Goal: Check status

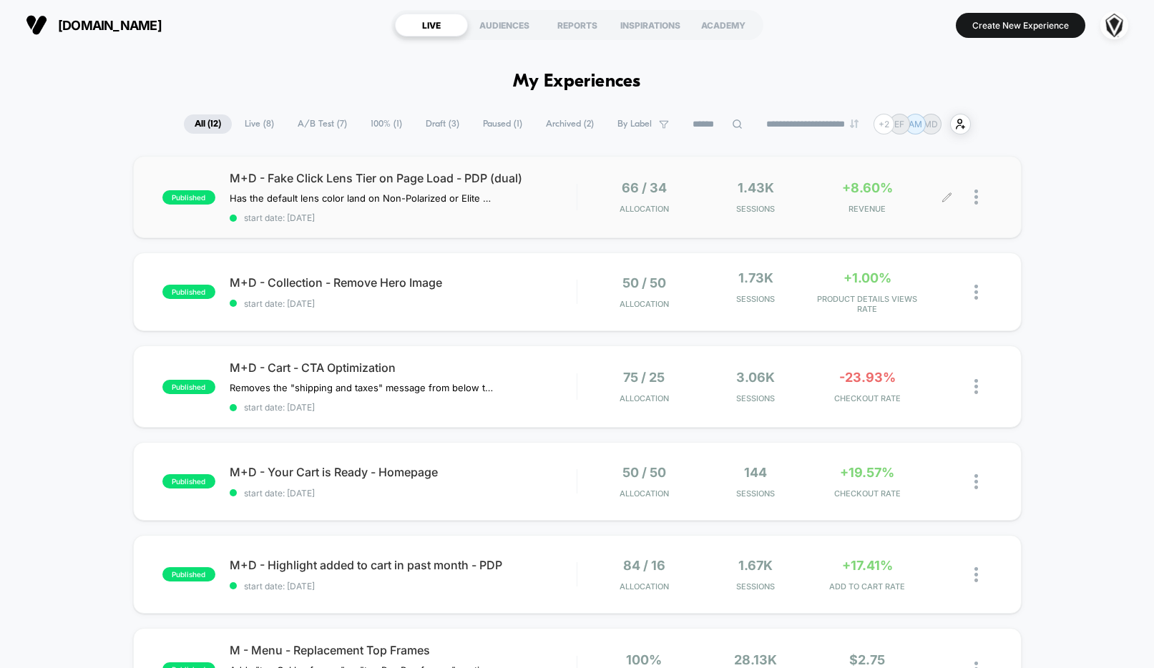
click at [586, 210] on div "66 / 34 Allocation 1.43k Sessions +8.60% REVENUE" at bounding box center [785, 197] width 414 height 34
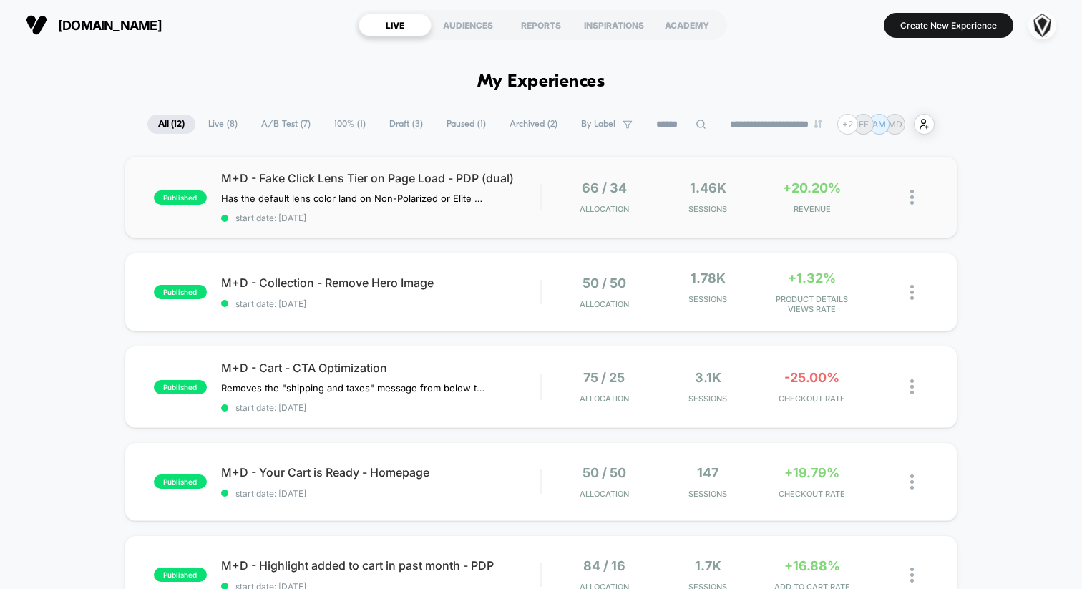
click at [557, 203] on div "66 / 34 Allocation" at bounding box center [604, 197] width 97 height 34
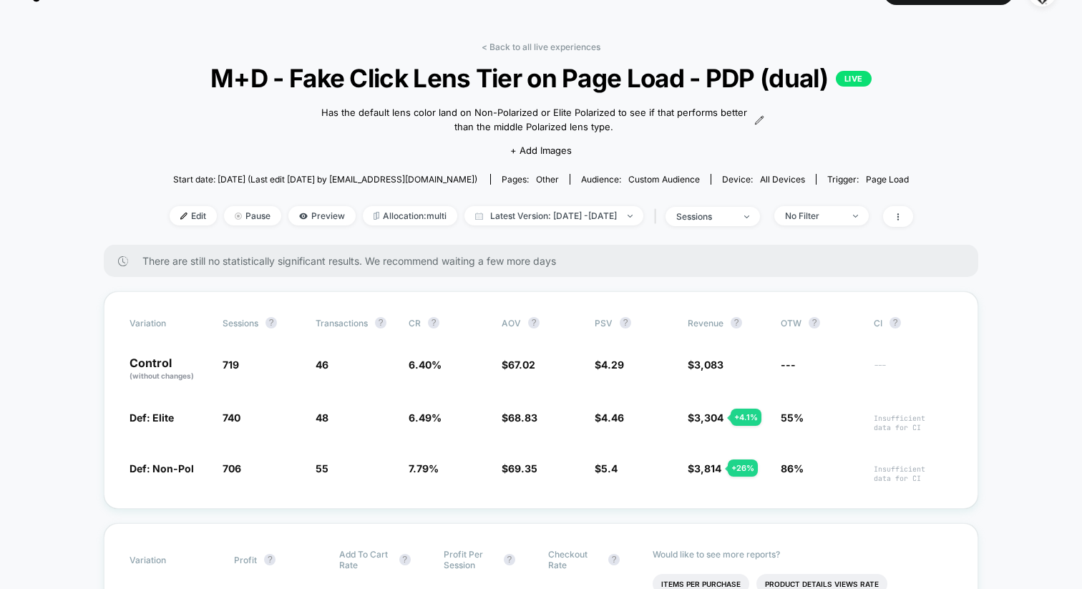
scroll to position [32, 0]
